Goal: Unclear

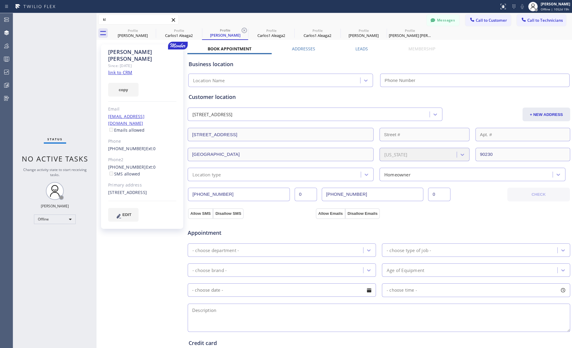
click at [302, 14] on div "[PERSON_NAME] [PHONE_NUMBER] [EMAIL_ADDRESS][DOMAIN_NAME] [GEOGRAPHIC_DATA][PER…" at bounding box center [333, 19] width 475 height 13
click at [381, 64] on div "Business location" at bounding box center [378, 64] width 380 height 8
click at [347, 97] on div "Customer location" at bounding box center [378, 97] width 380 height 8
click at [379, 17] on div "[PERSON_NAME] [PHONE_NUMBER] [EMAIL_ADDRESS][DOMAIN_NAME] [GEOGRAPHIC_DATA][PER…" at bounding box center [333, 20] width 475 height 10
click at [376, 74] on div "Location Name" at bounding box center [282, 80] width 189 height 13
